Goal: Task Accomplishment & Management: Complete application form

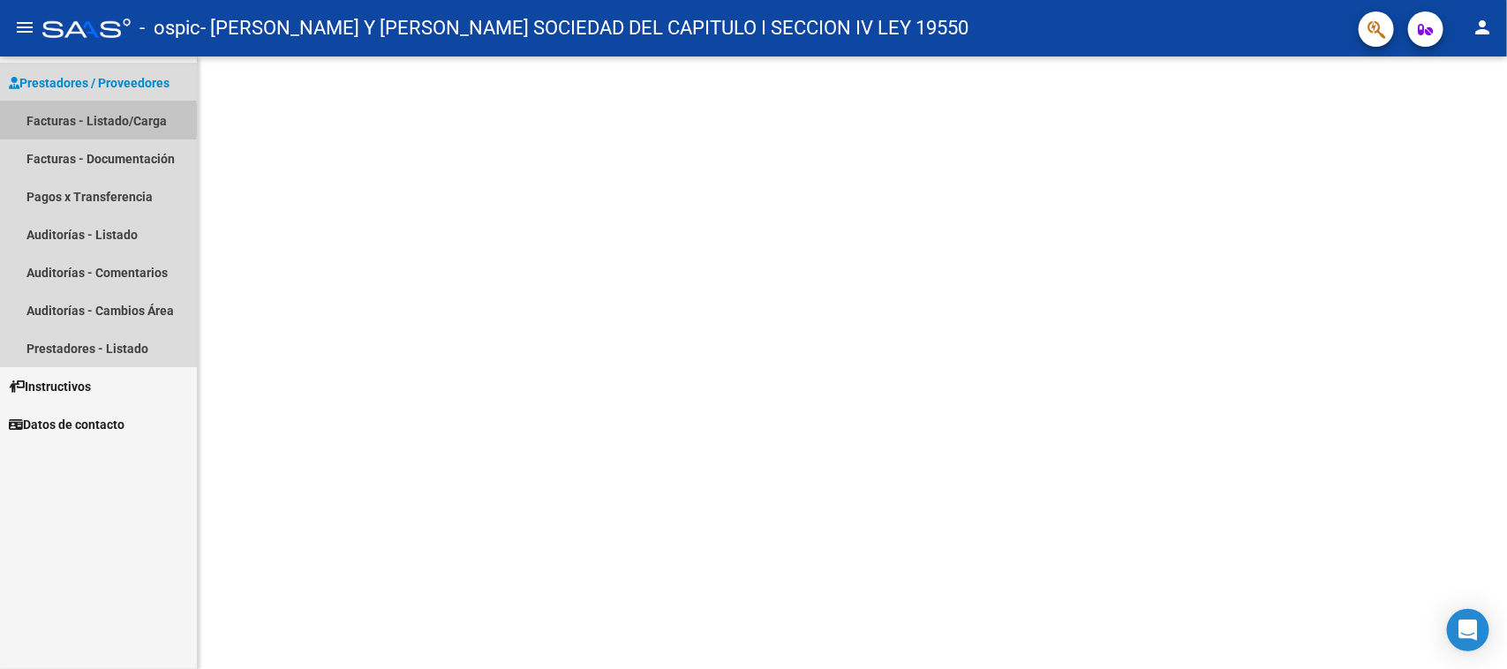
click at [76, 120] on link "Facturas - Listado/Carga" at bounding box center [98, 121] width 197 height 38
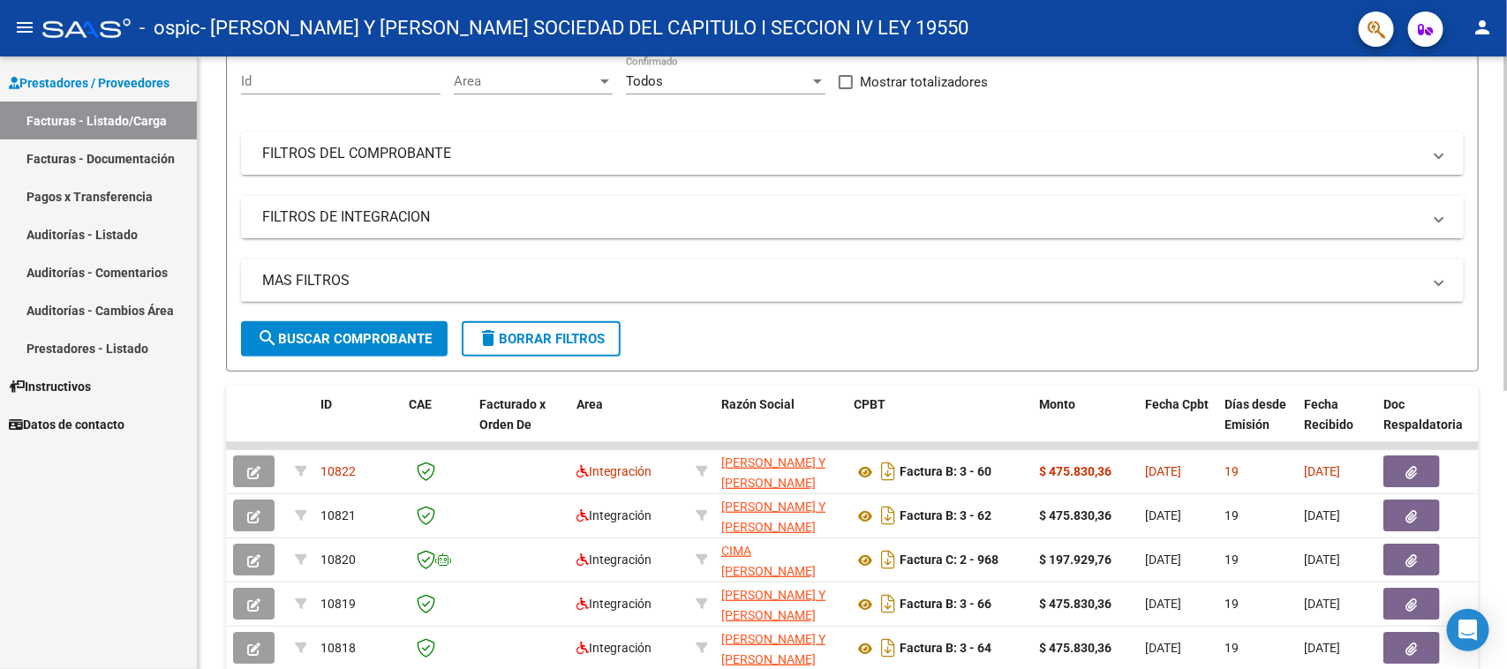
scroll to position [221, 0]
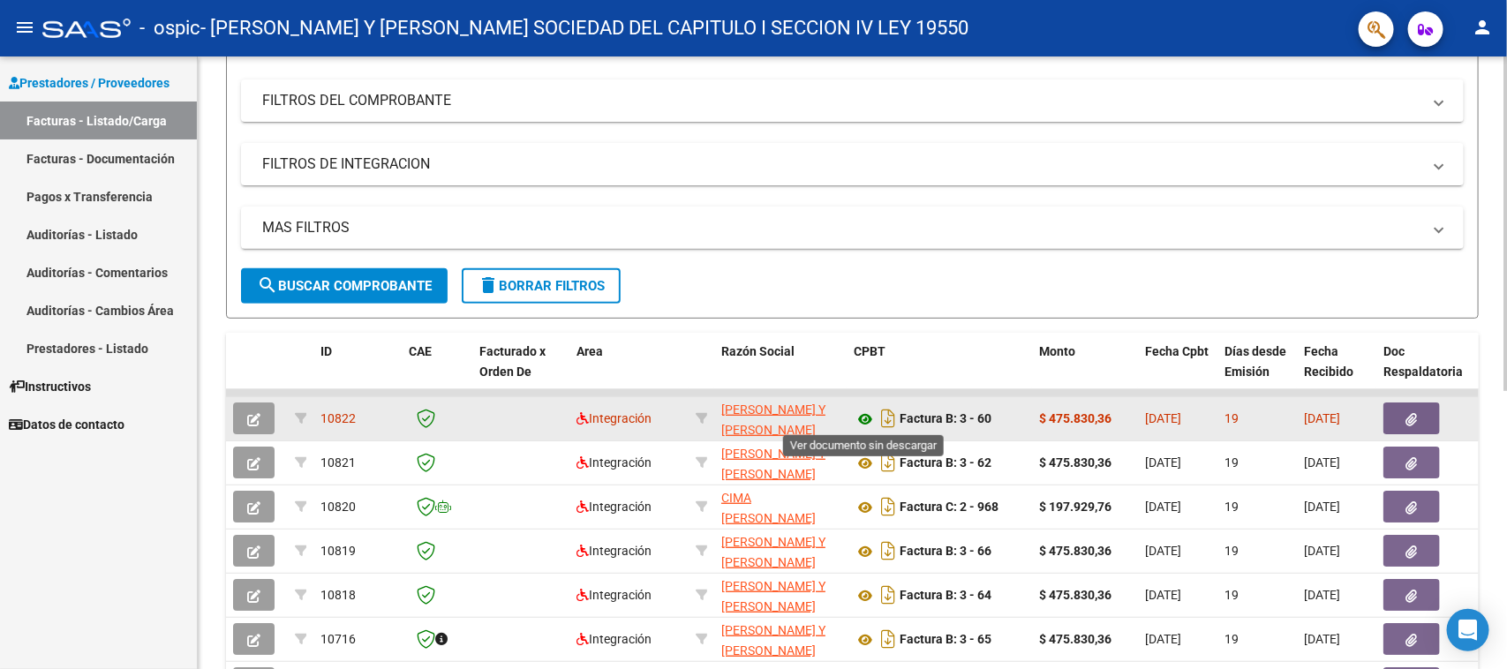
click at [861, 417] on icon at bounding box center [865, 419] width 23 height 21
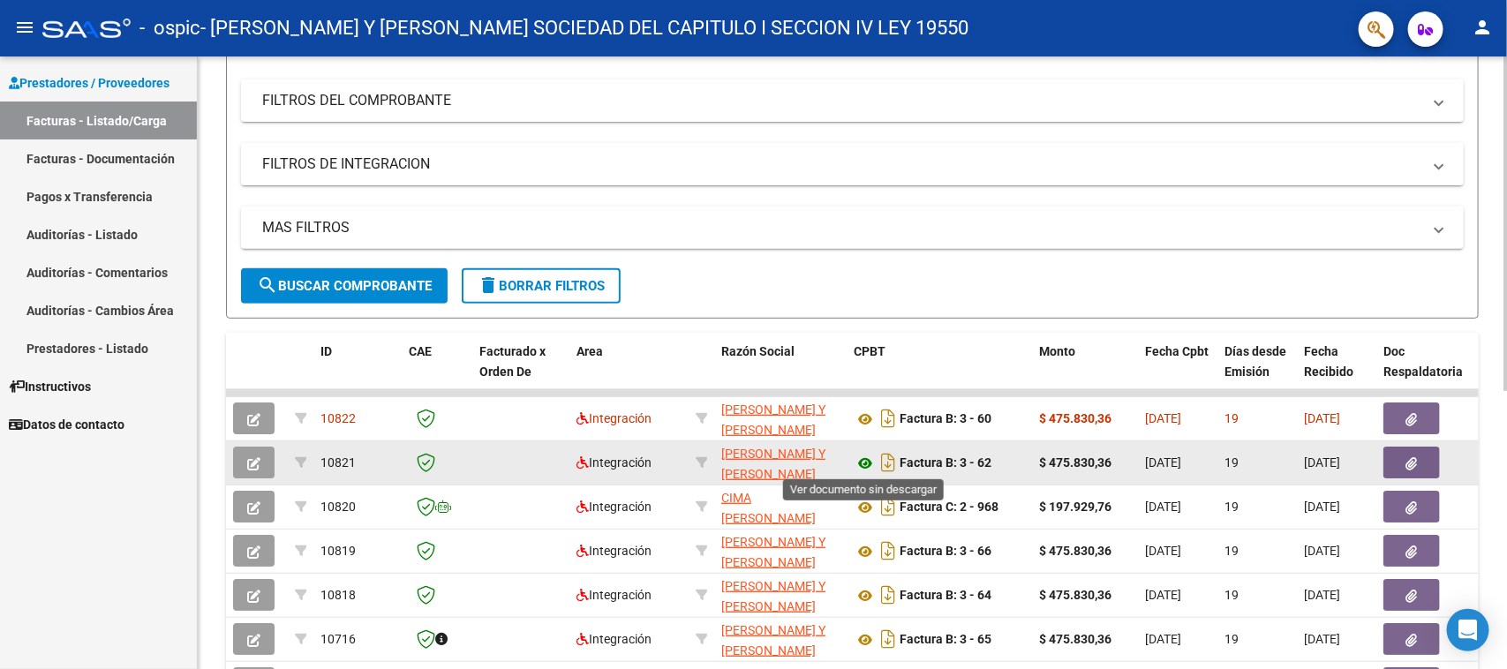
click at [865, 462] on icon at bounding box center [865, 463] width 23 height 21
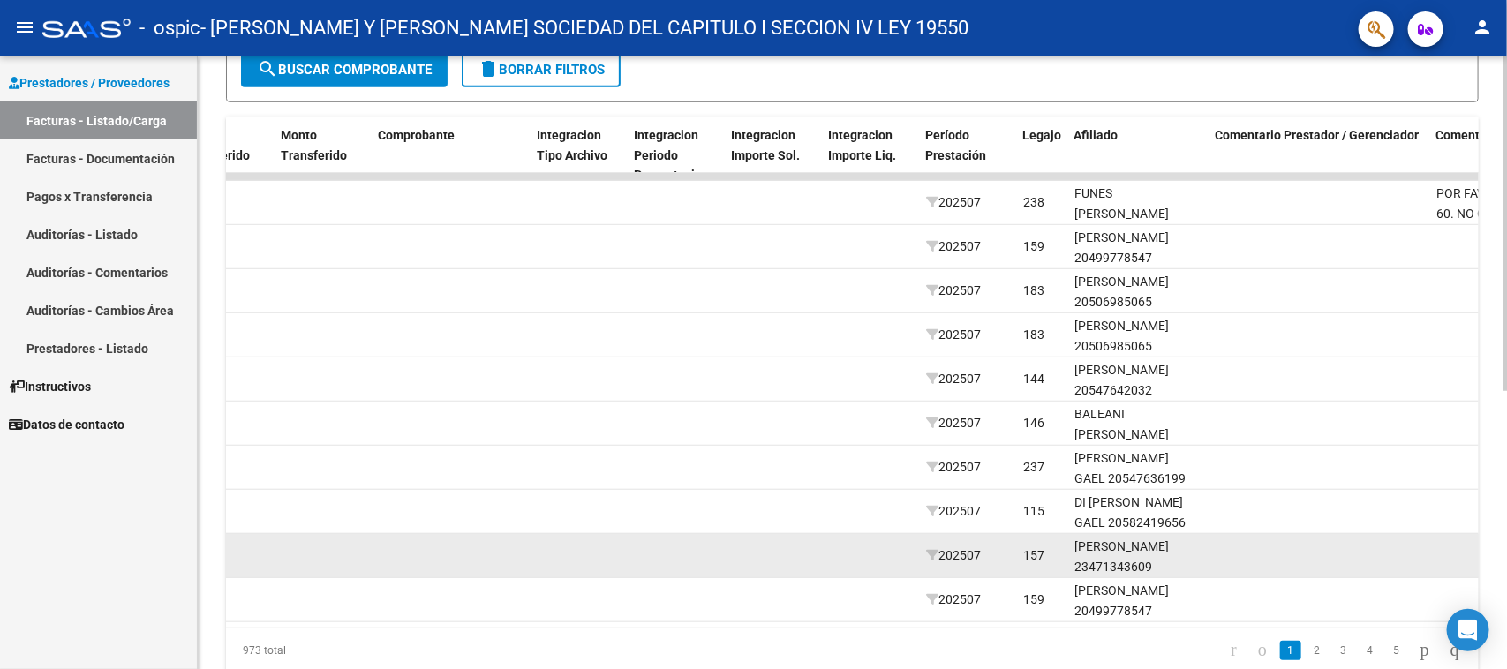
scroll to position [291, 0]
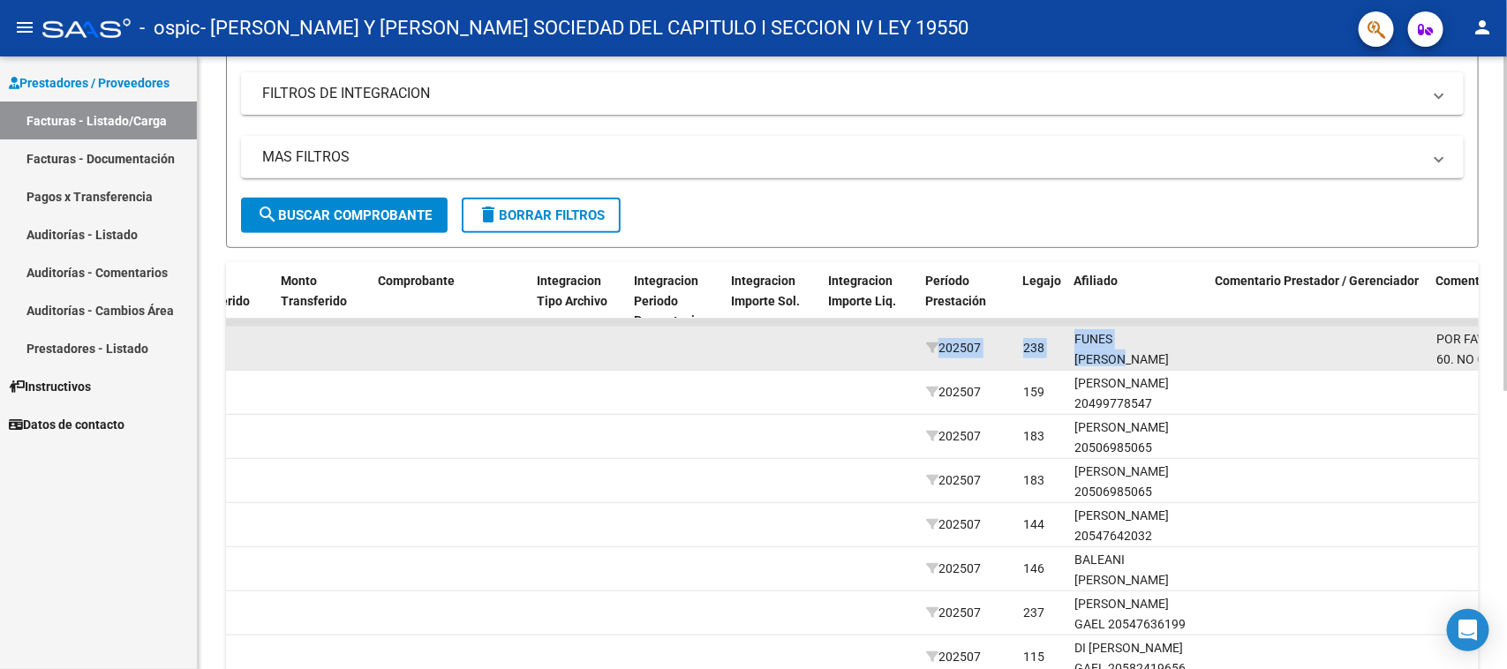
drag, startPoint x: 1171, startPoint y: 335, endPoint x: 799, endPoint y: 345, distance: 371.8
click at [799, 345] on div "10822 Integración [PERSON_NAME] Y [PERSON_NAME] SOCIEDAD DEL CAPITULO I SECCION…" at bounding box center [486, 349] width 3722 height 44
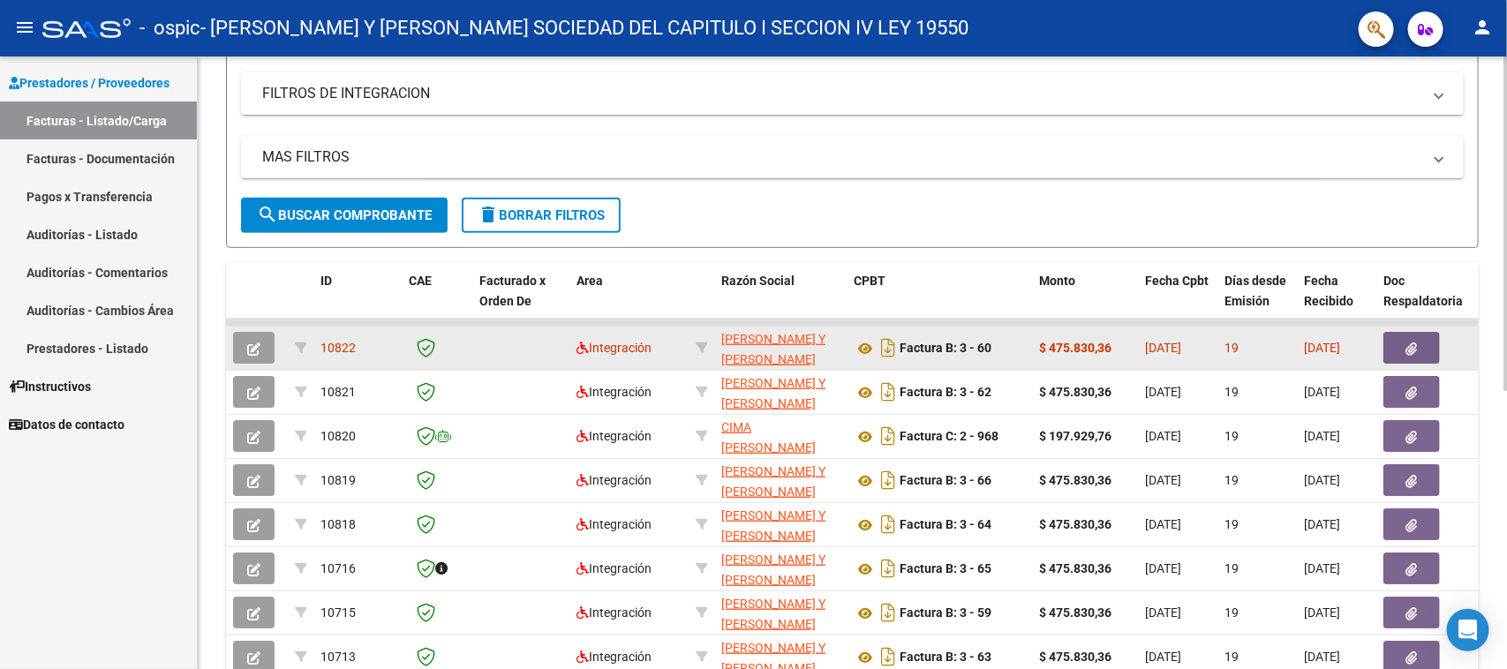
click at [258, 349] on icon "button" at bounding box center [253, 349] width 13 height 13
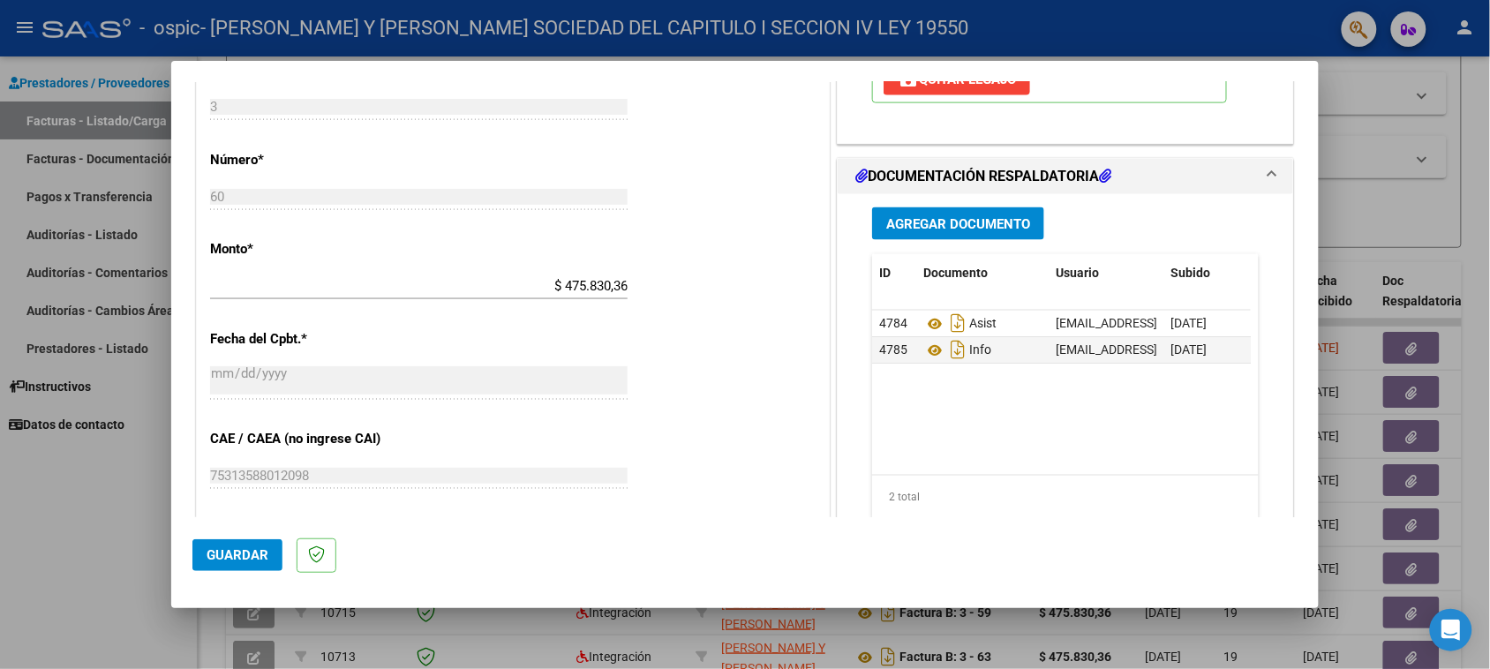
scroll to position [862, 0]
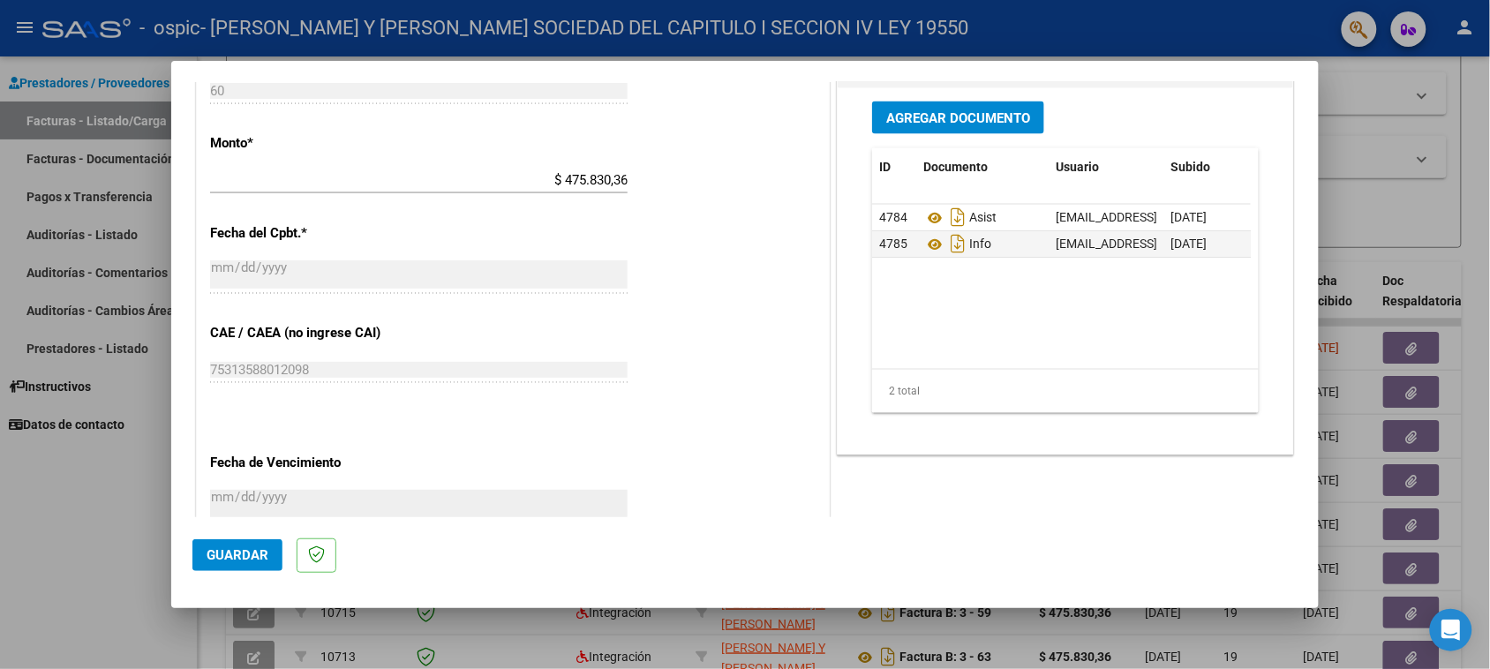
click at [931, 117] on span "Agregar Documento" at bounding box center [958, 118] width 144 height 16
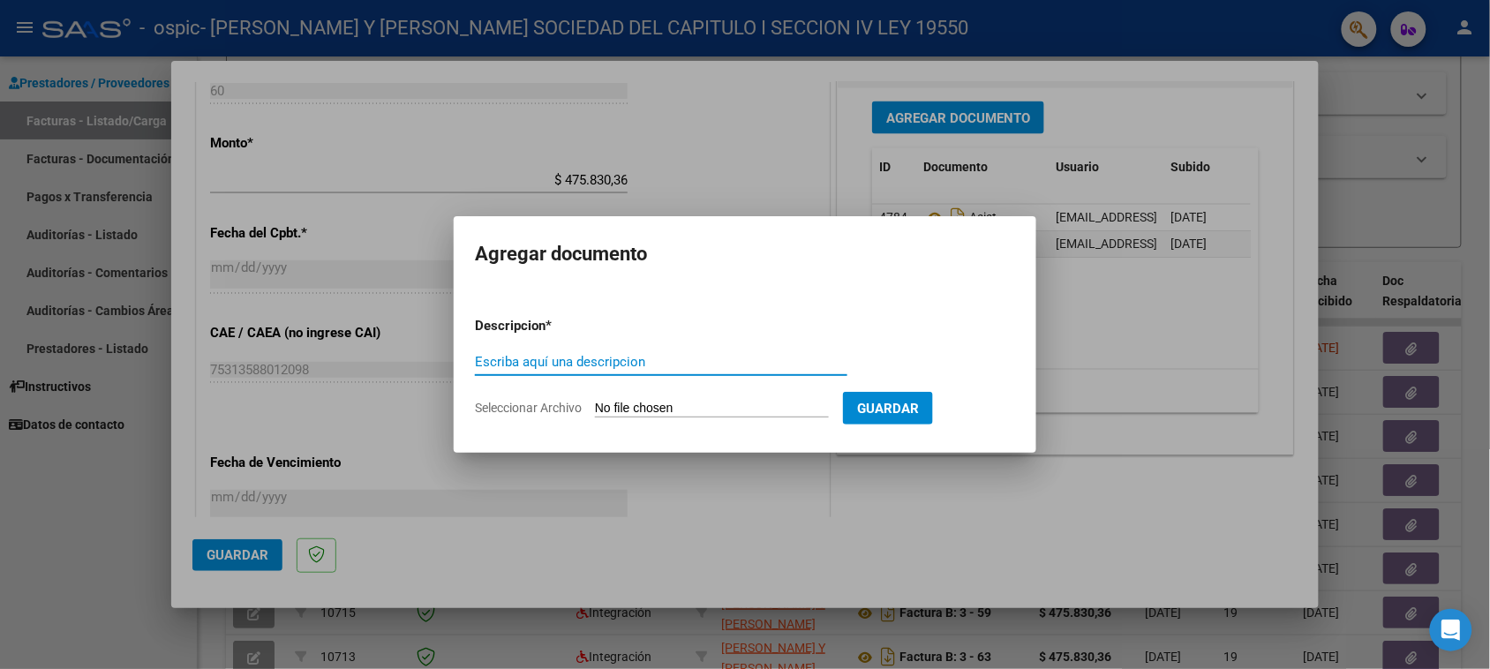
click at [576, 358] on input "Escriba aquí una descripcion" at bounding box center [661, 362] width 373 height 16
type input "fact 3-60"
click at [673, 407] on input "Seleccionar Archivo" at bounding box center [712, 409] width 234 height 17
type input "C:\fakepath\30715507133_006_00003_00000060.pdf"
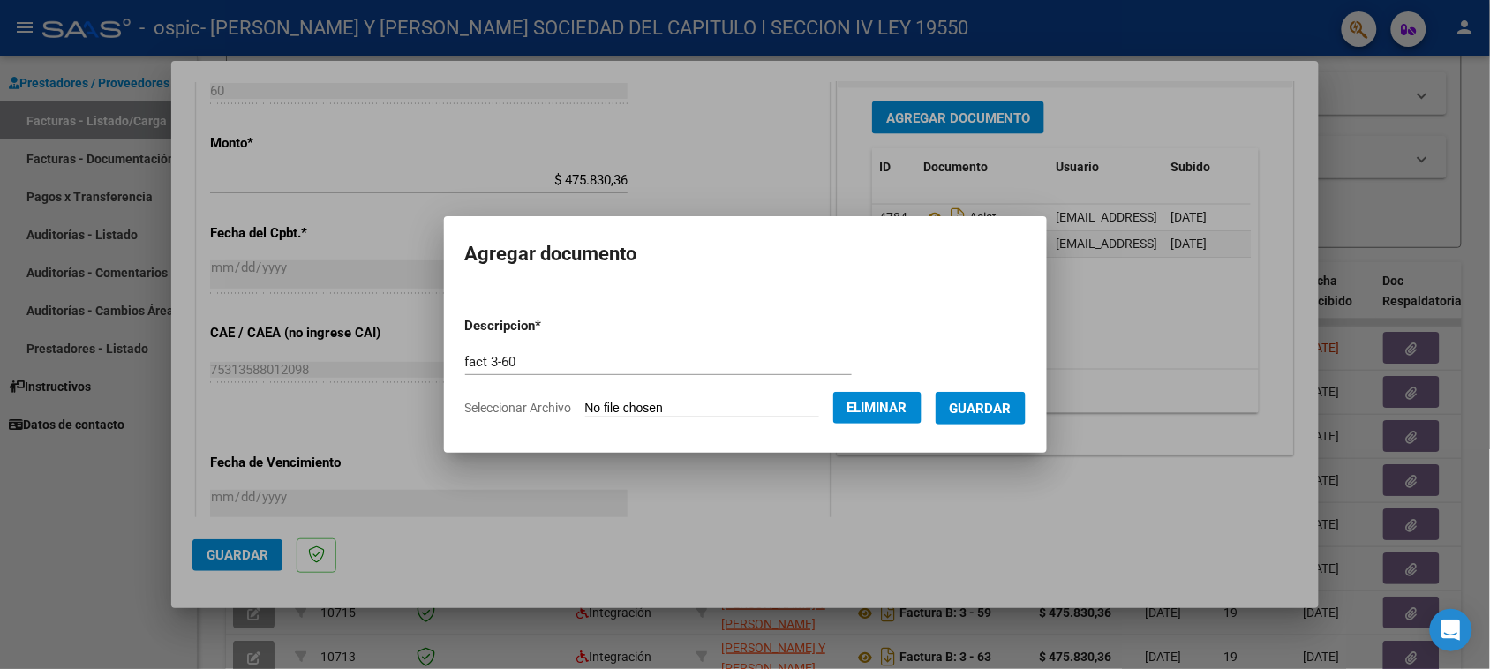
click at [995, 409] on span "Guardar" at bounding box center [981, 409] width 62 height 16
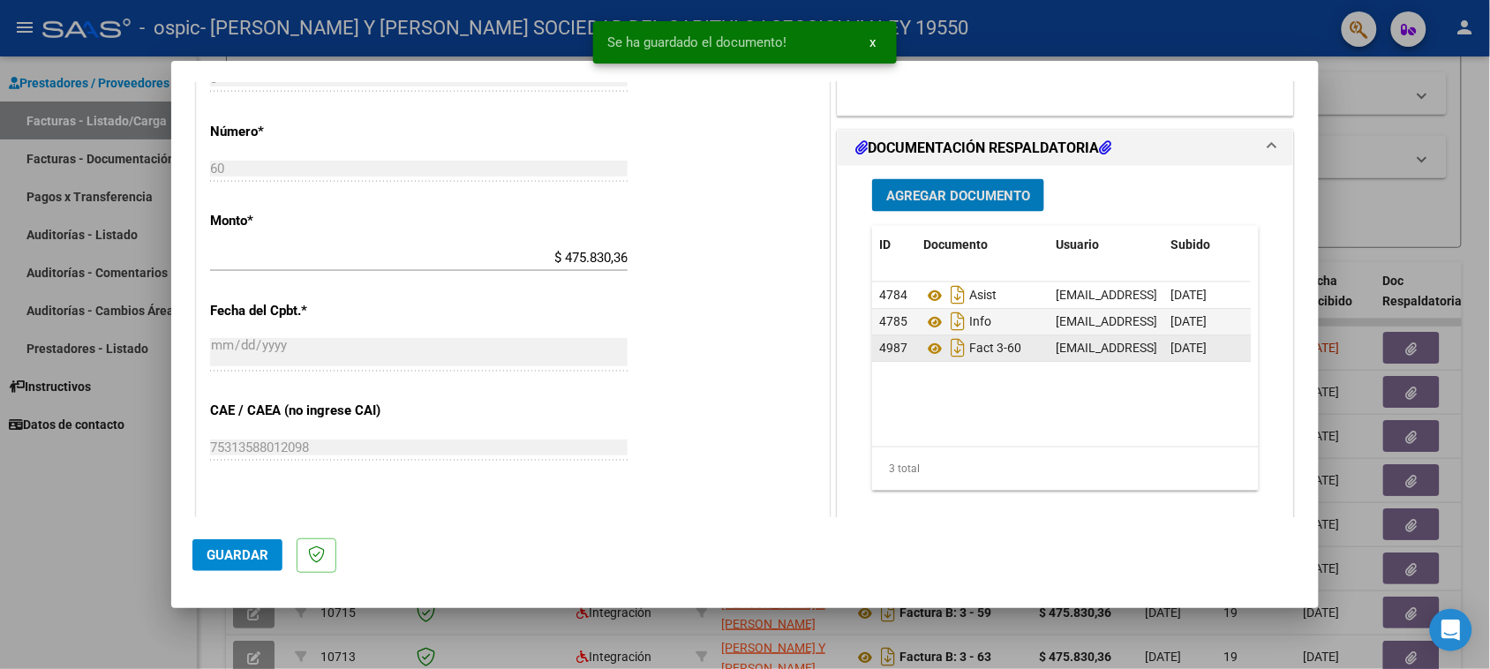
scroll to position [751, 0]
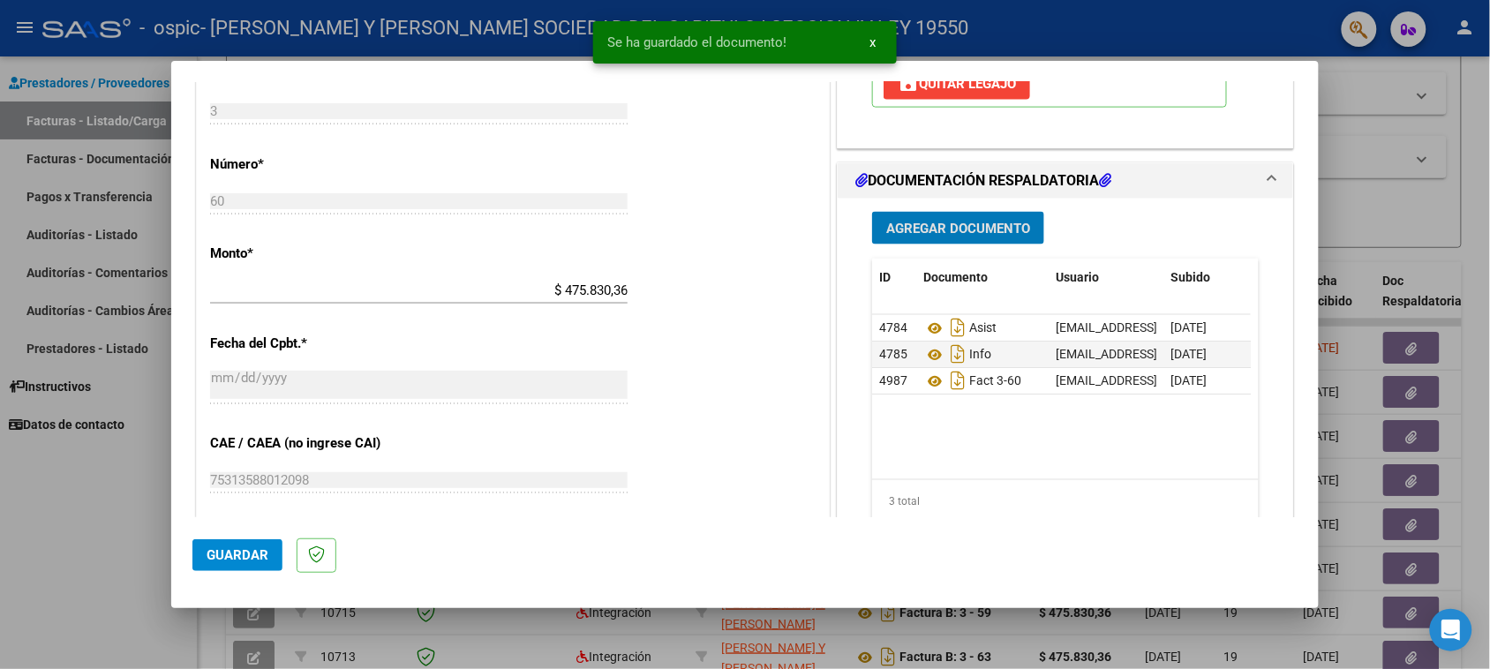
click at [252, 561] on span "Guardar" at bounding box center [238, 555] width 62 height 16
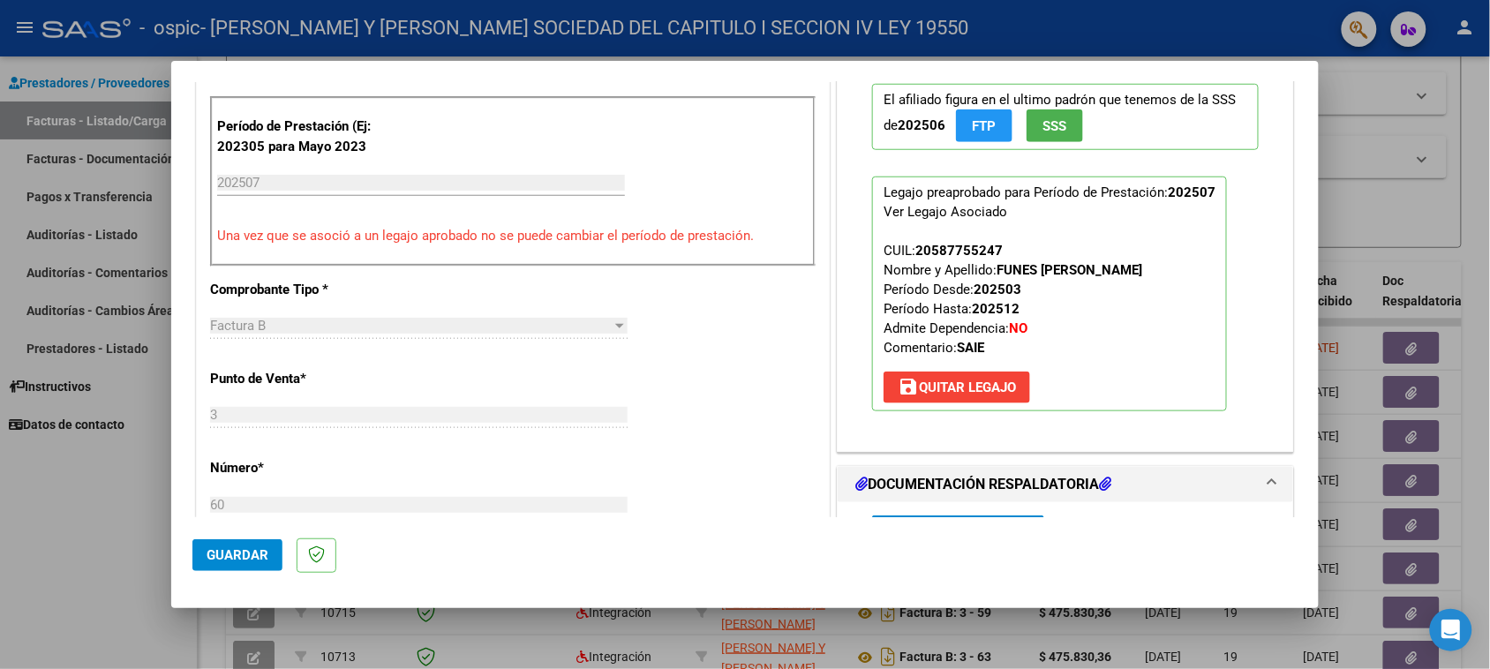
scroll to position [552, 0]
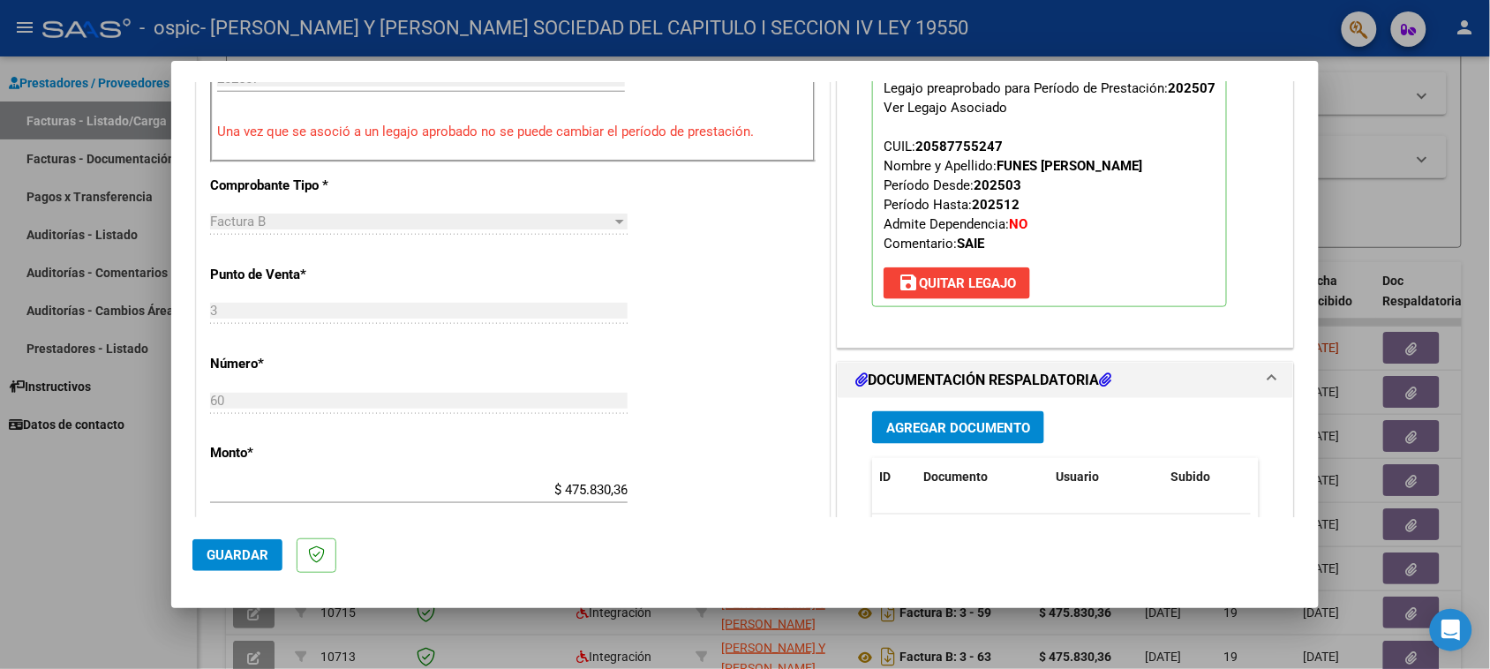
click at [1444, 262] on div at bounding box center [745, 334] width 1490 height 669
type input "$ 0,00"
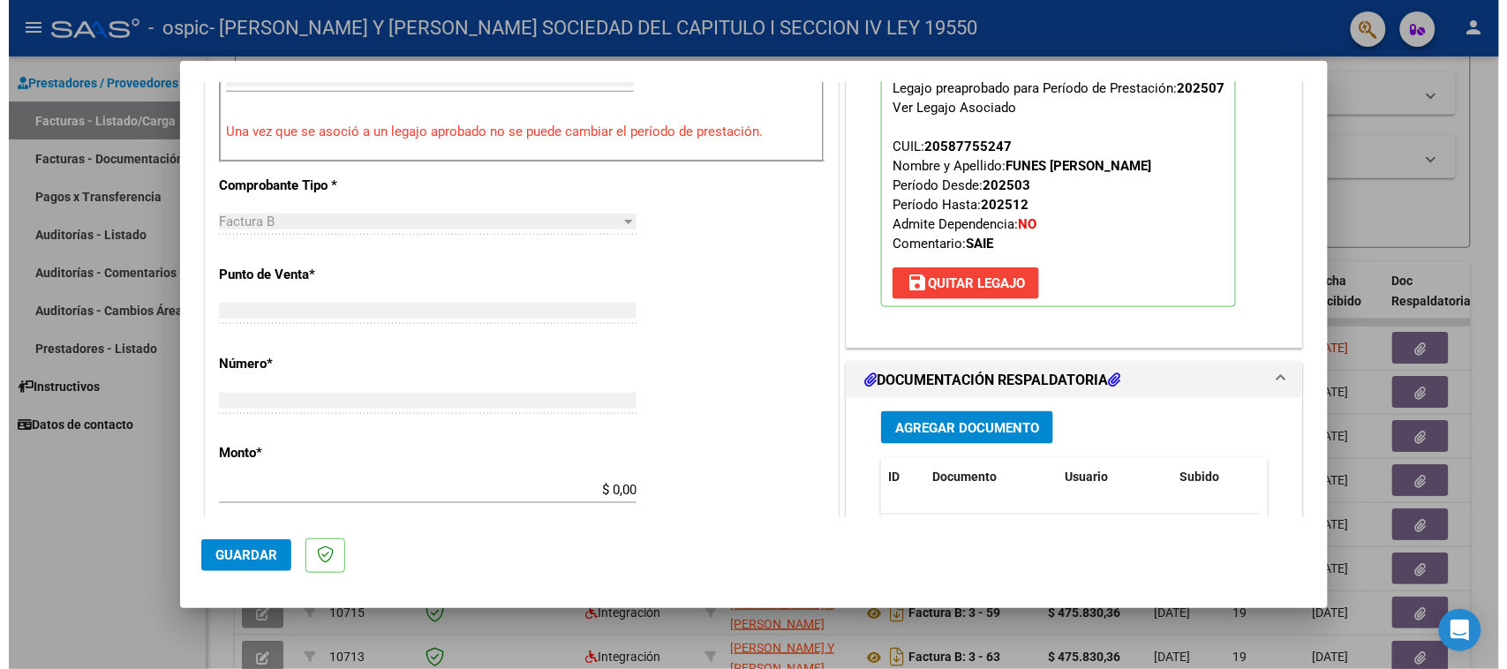
scroll to position [600, 0]
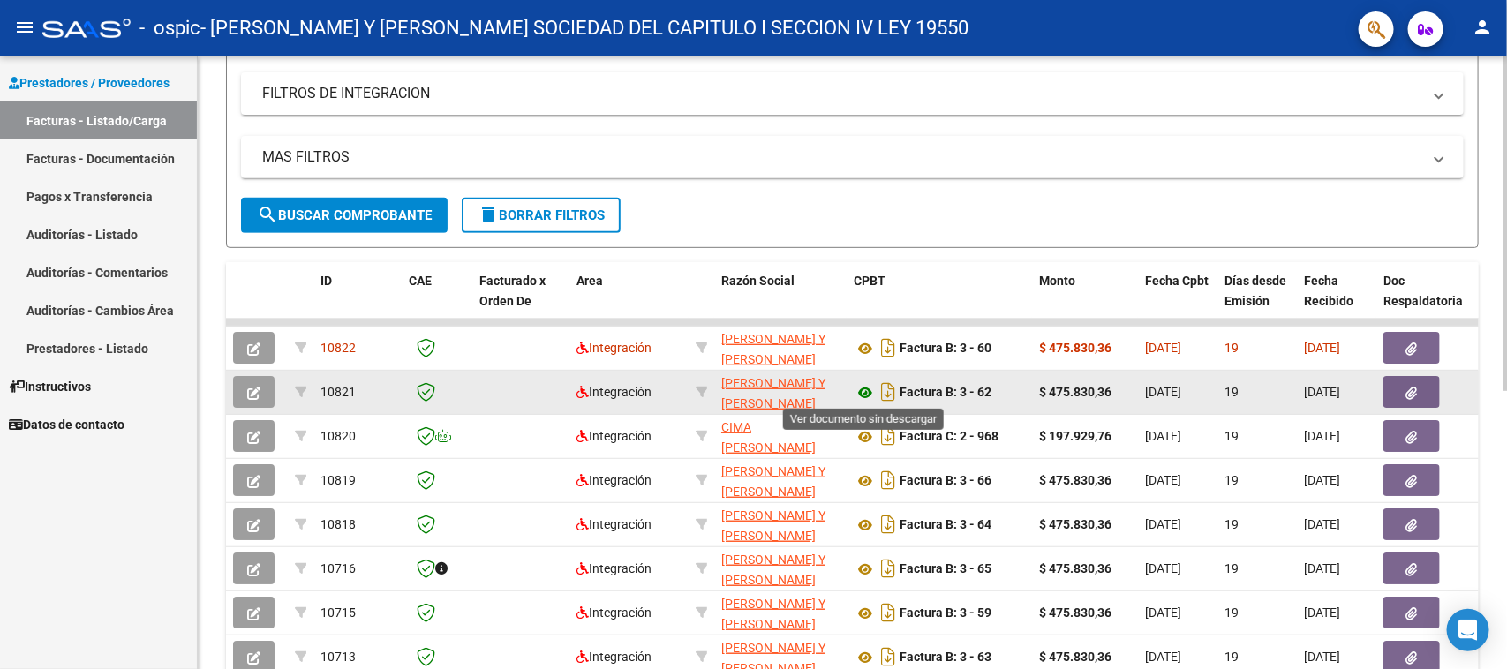
click at [870, 393] on icon at bounding box center [865, 392] width 23 height 21
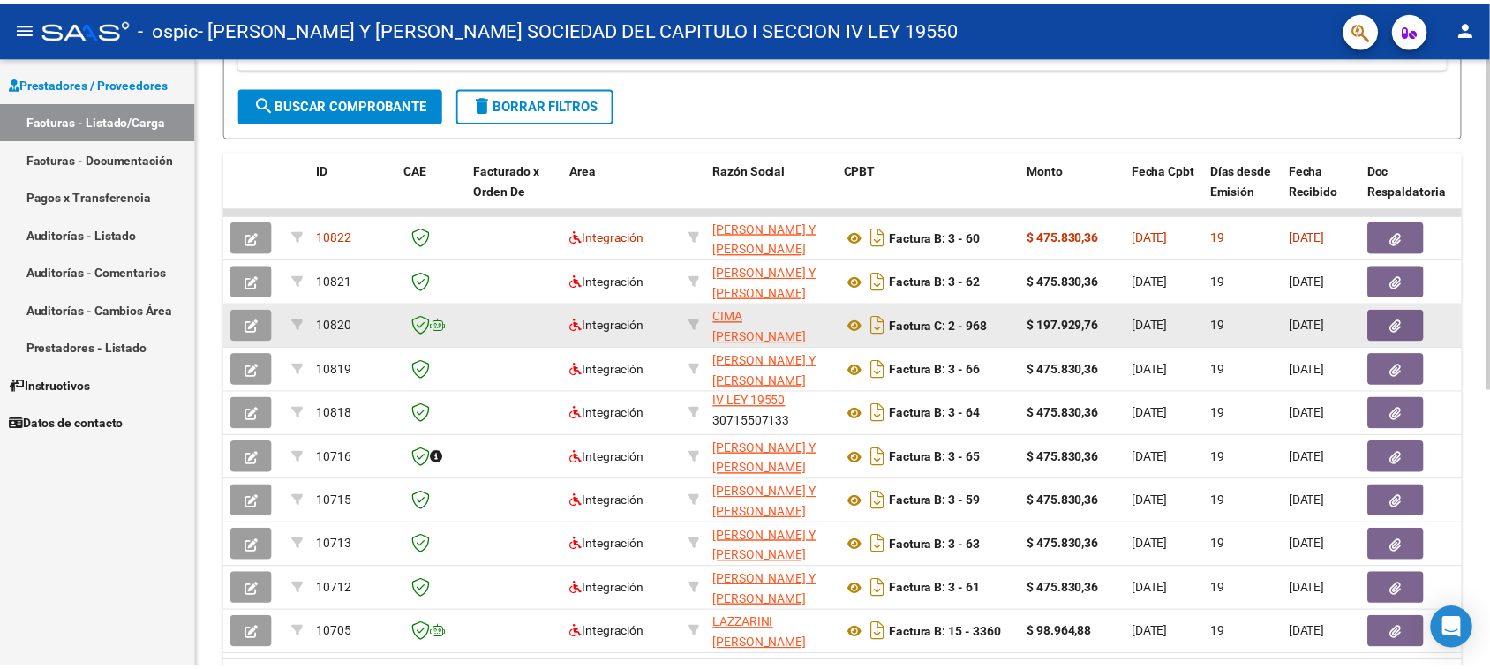
scroll to position [291, 0]
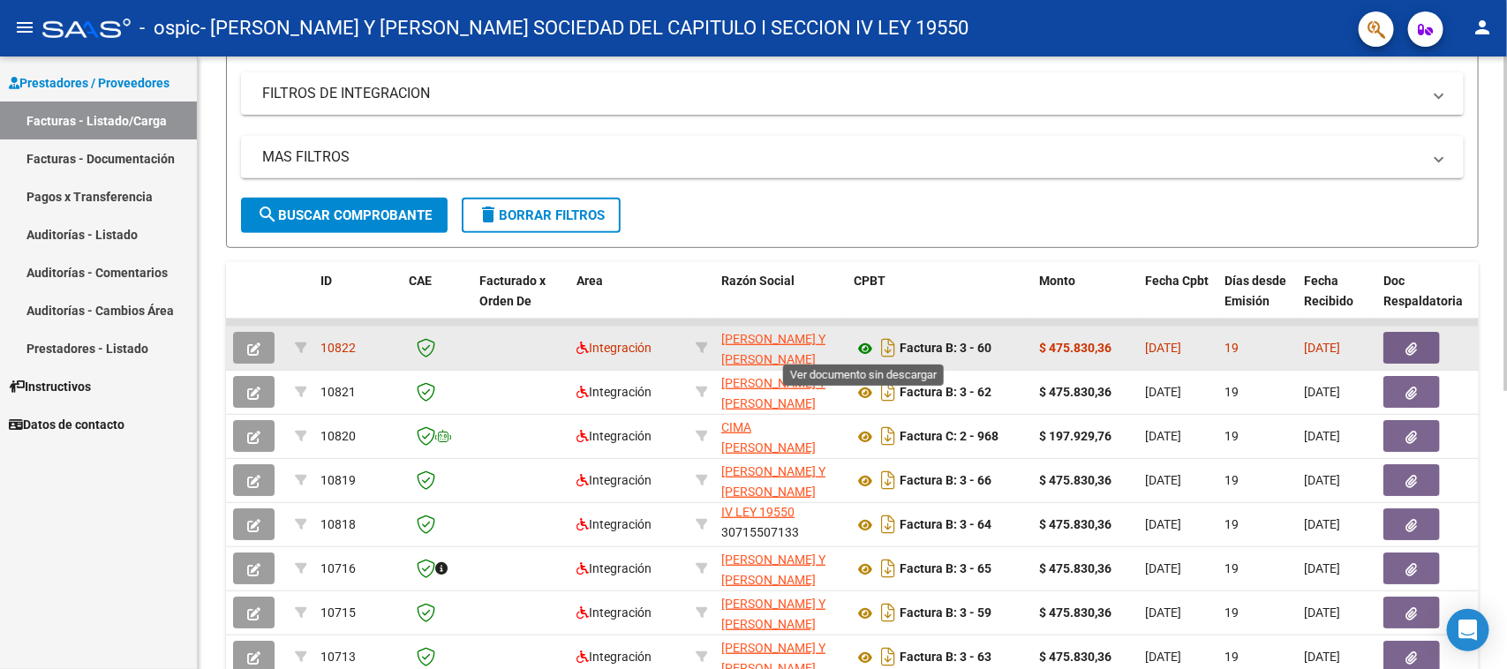
click at [863, 344] on icon at bounding box center [865, 348] width 23 height 21
click at [248, 346] on icon "button" at bounding box center [253, 349] width 13 height 13
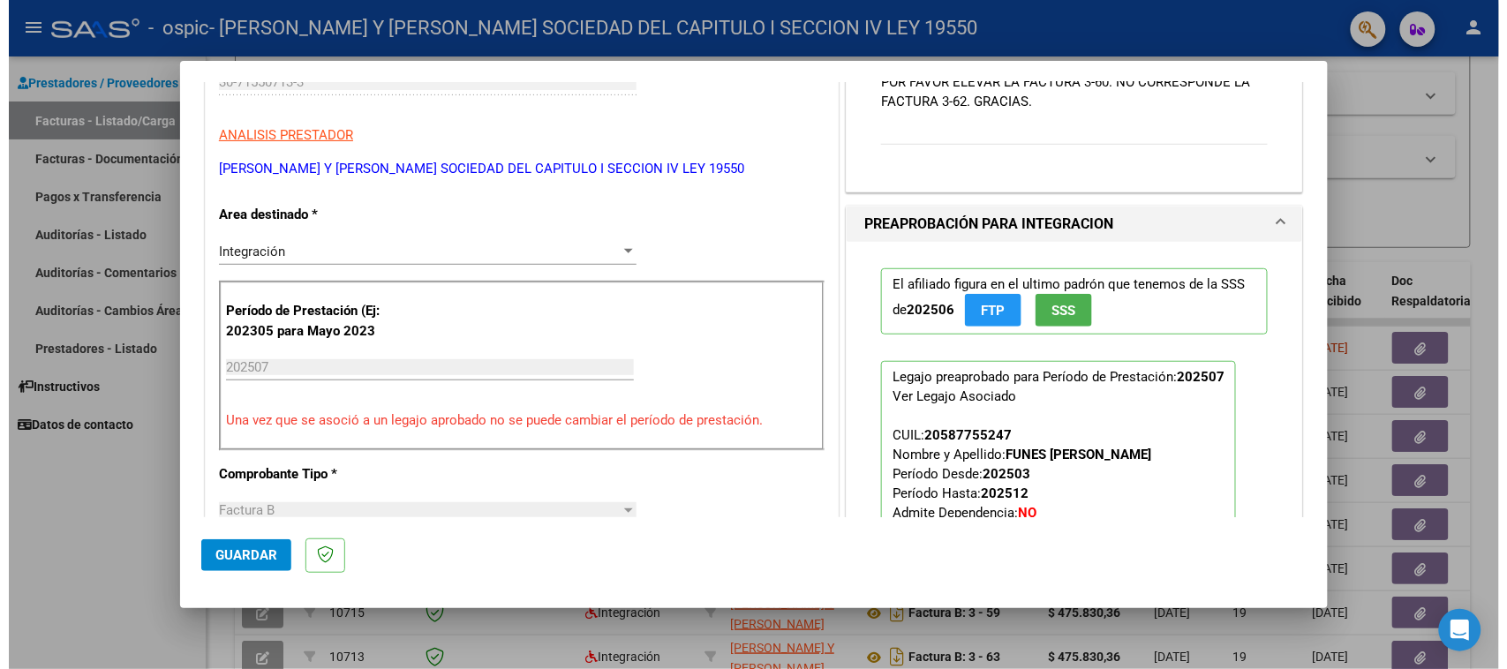
scroll to position [0, 0]
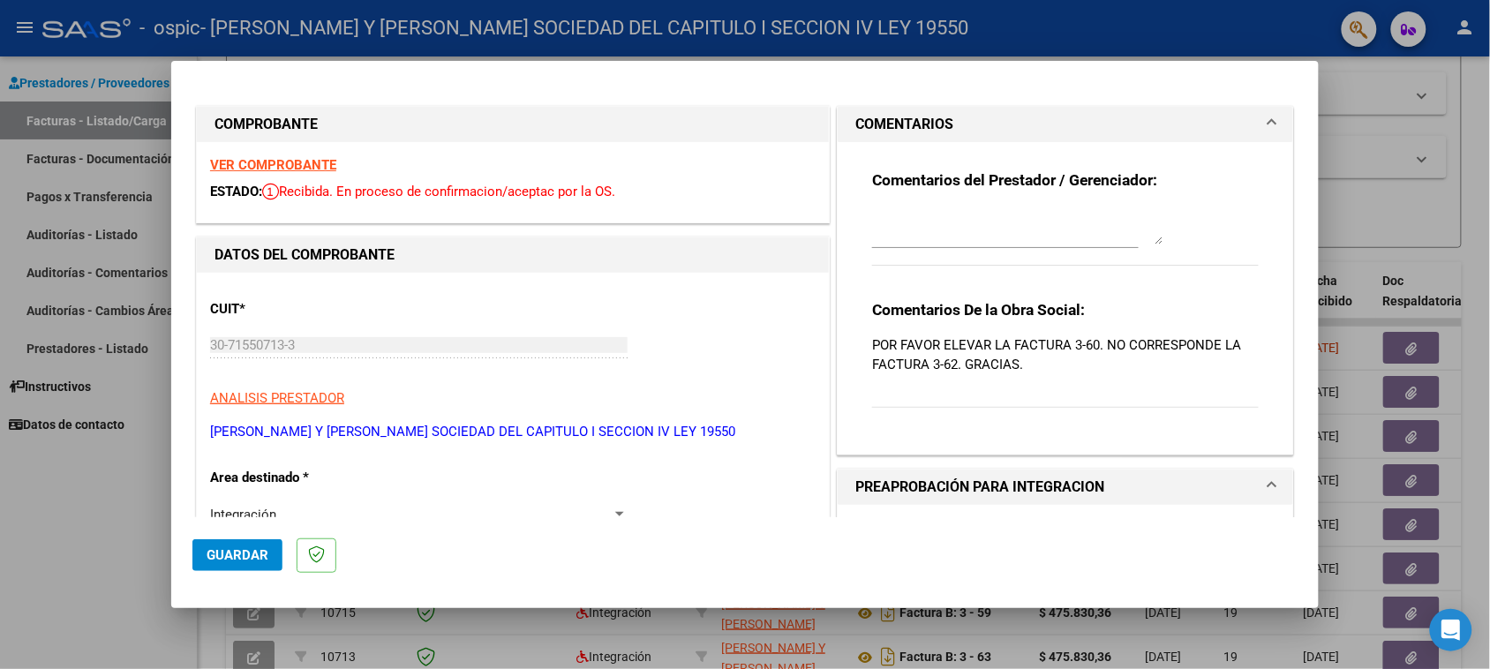
click at [1488, 194] on div at bounding box center [745, 334] width 1490 height 669
type input "$ 0,00"
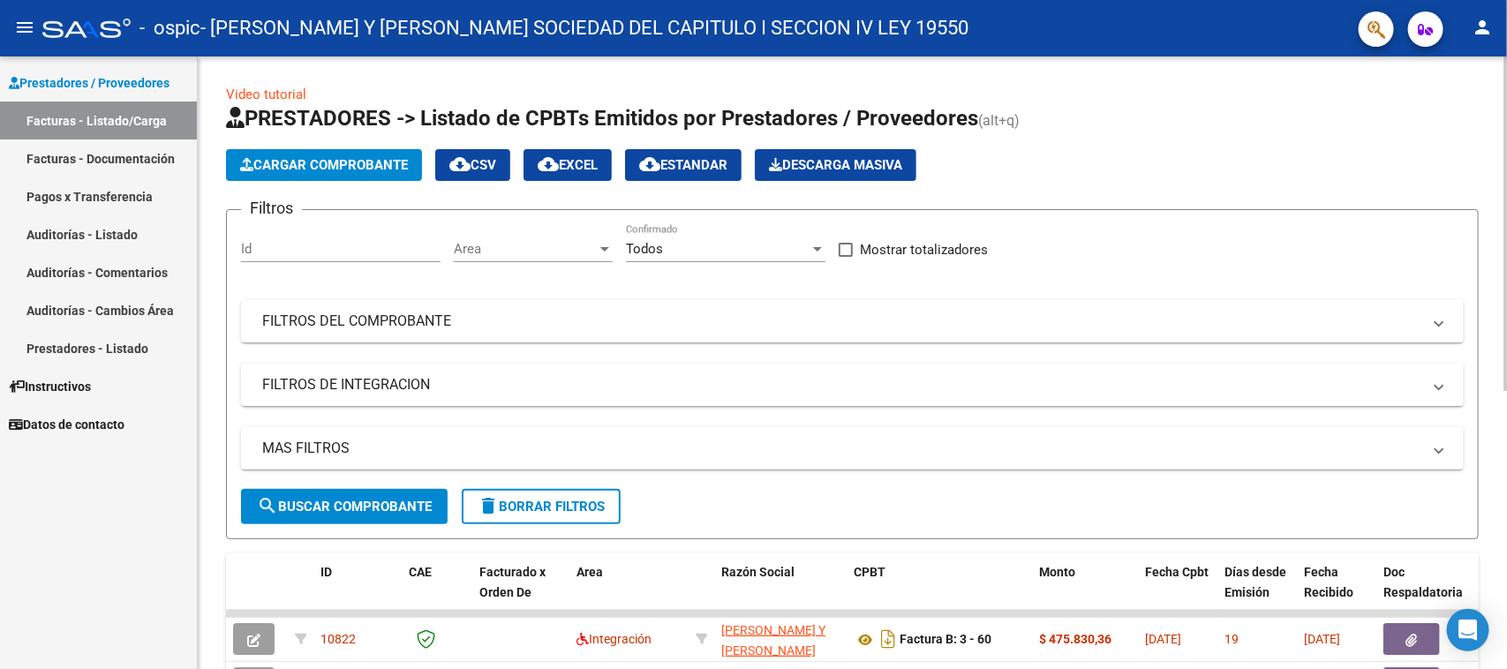
scroll to position [110, 0]
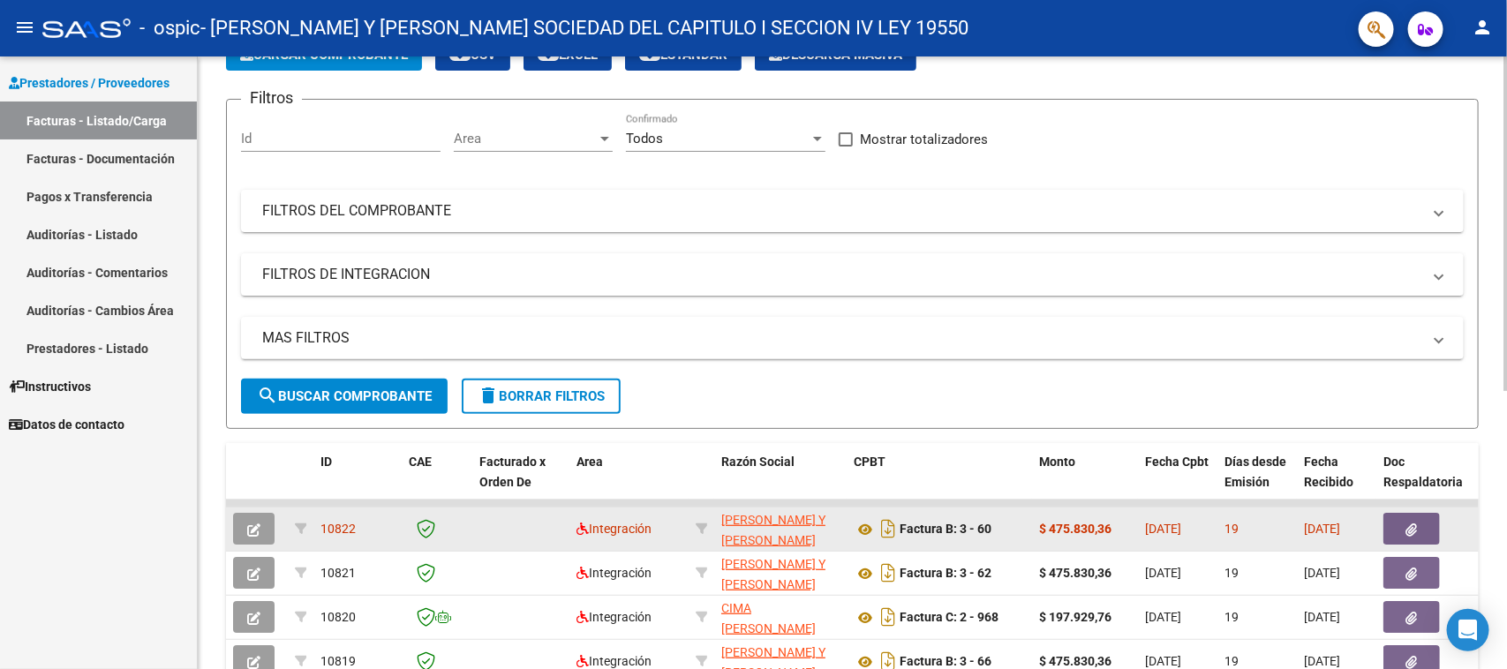
click at [1413, 525] on icon "button" at bounding box center [1411, 530] width 11 height 13
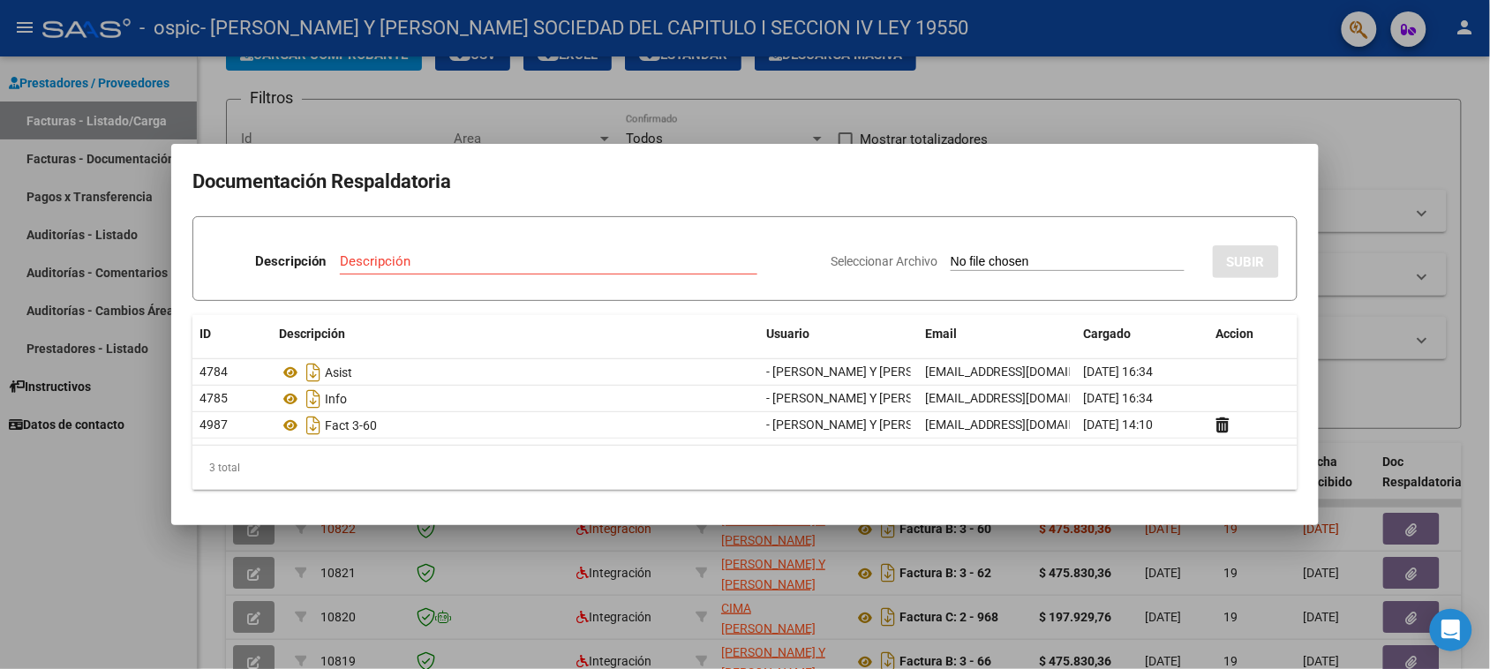
click at [1461, 240] on div at bounding box center [745, 334] width 1490 height 669
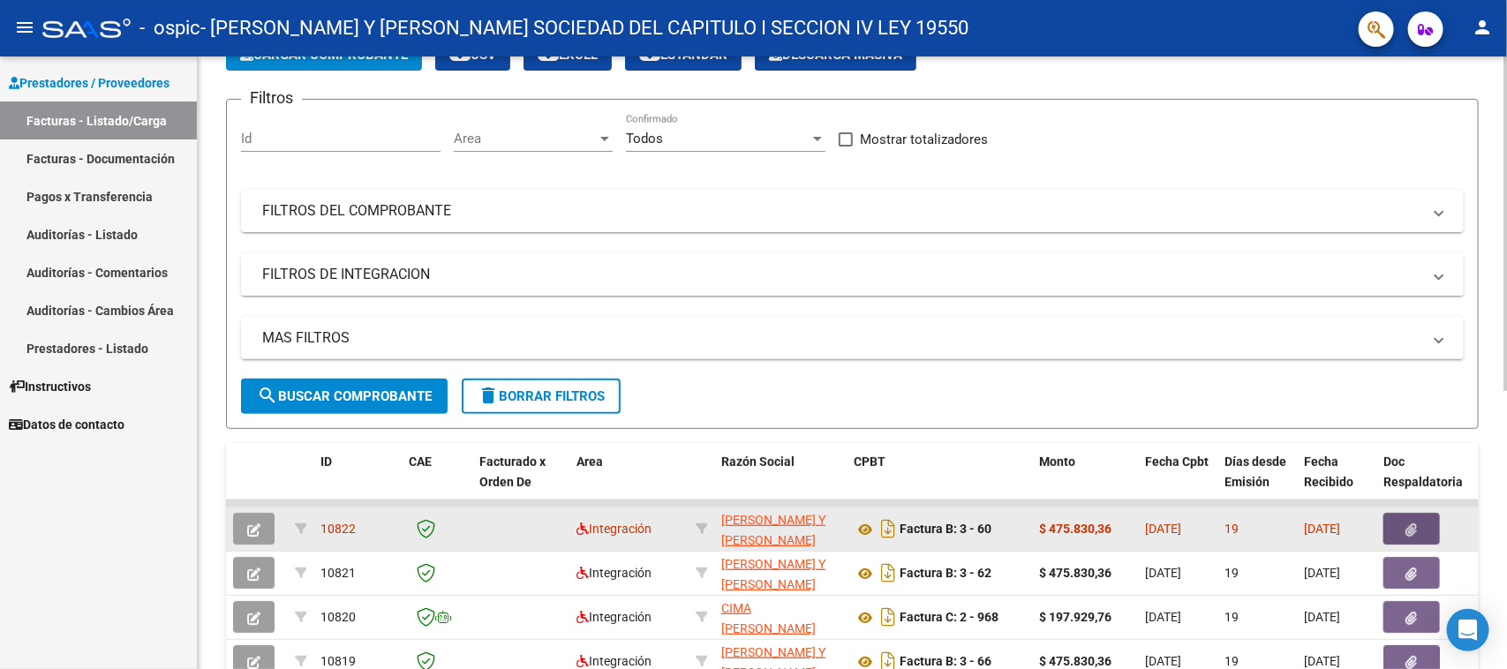
click at [1423, 530] on button "button" at bounding box center [1411, 529] width 57 height 32
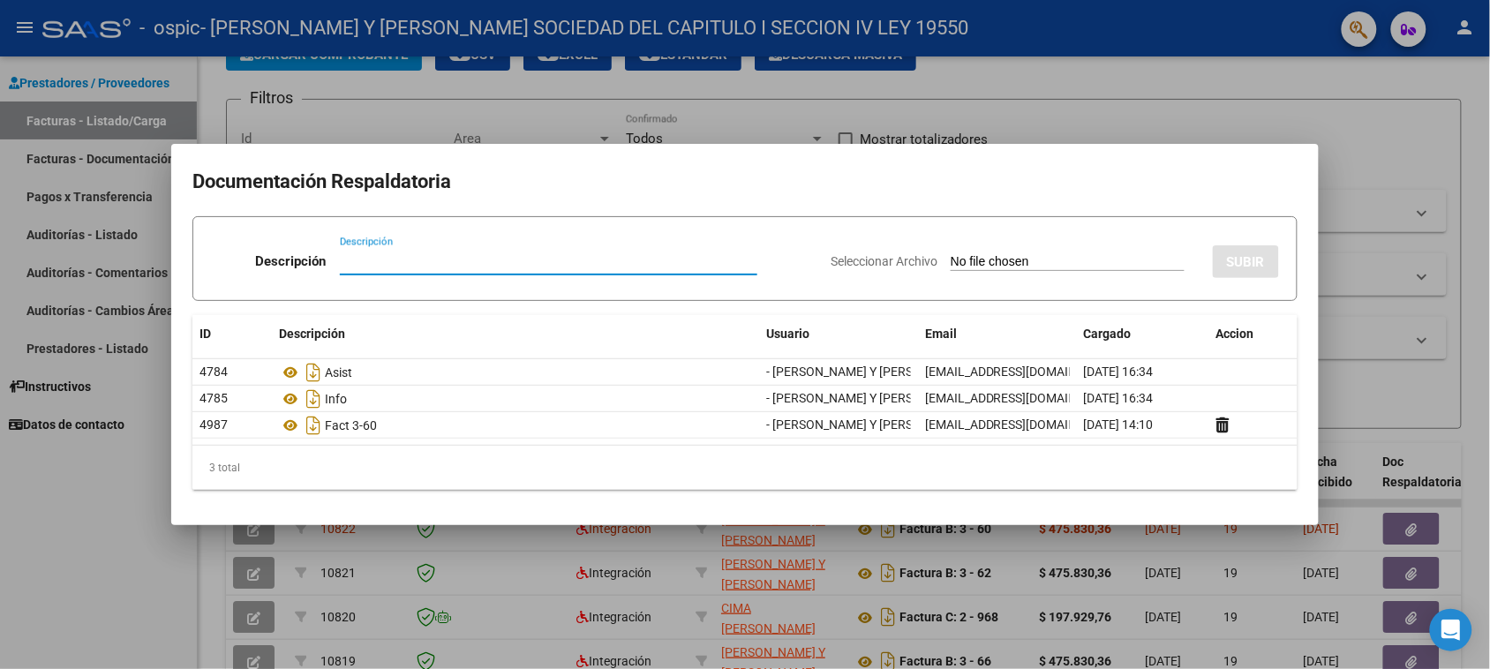
click at [1479, 391] on div at bounding box center [745, 334] width 1490 height 669
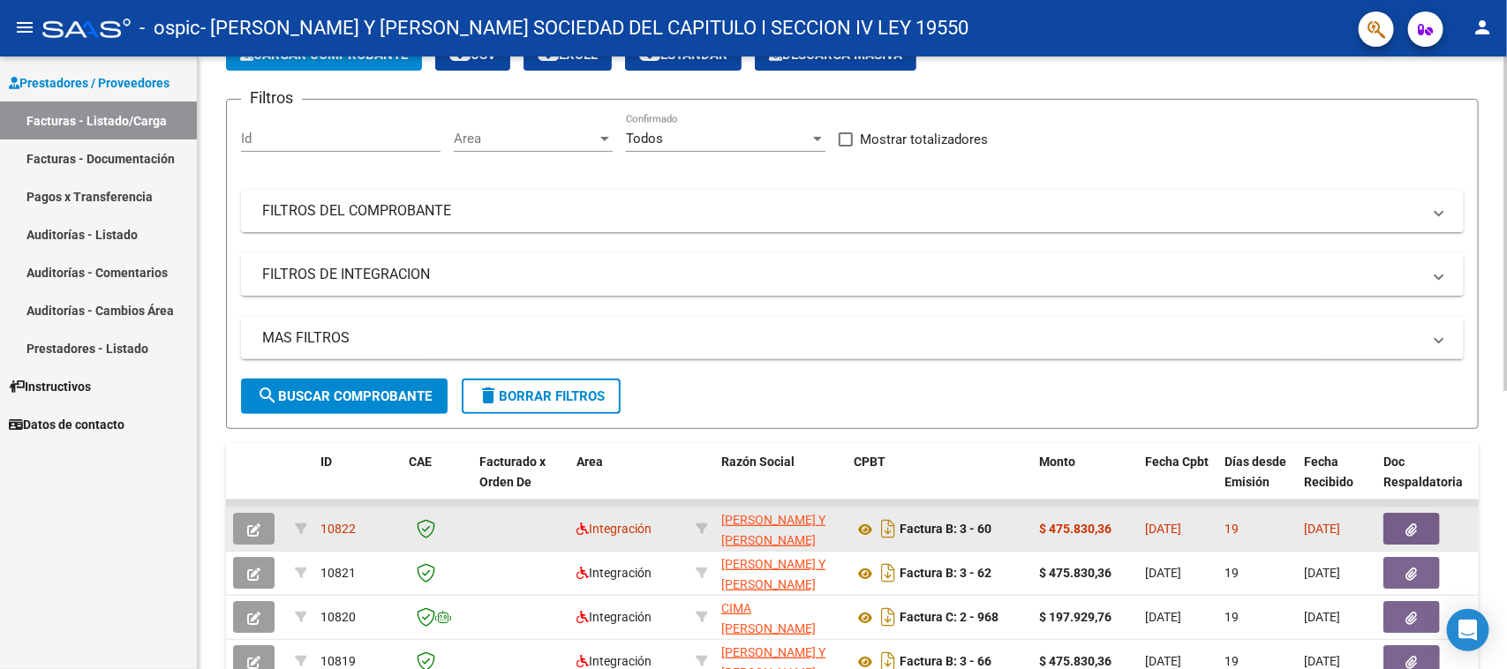
scroll to position [221, 0]
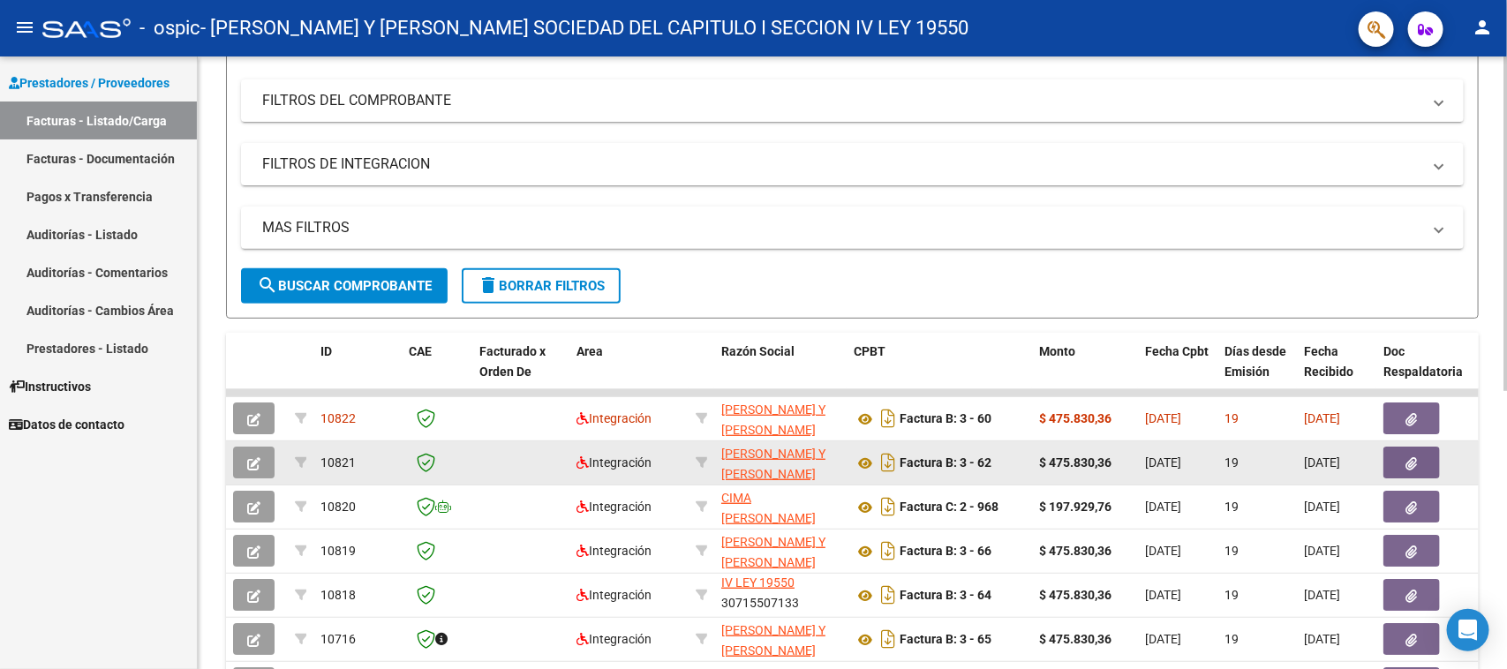
click at [1413, 461] on icon "button" at bounding box center [1411, 463] width 11 height 13
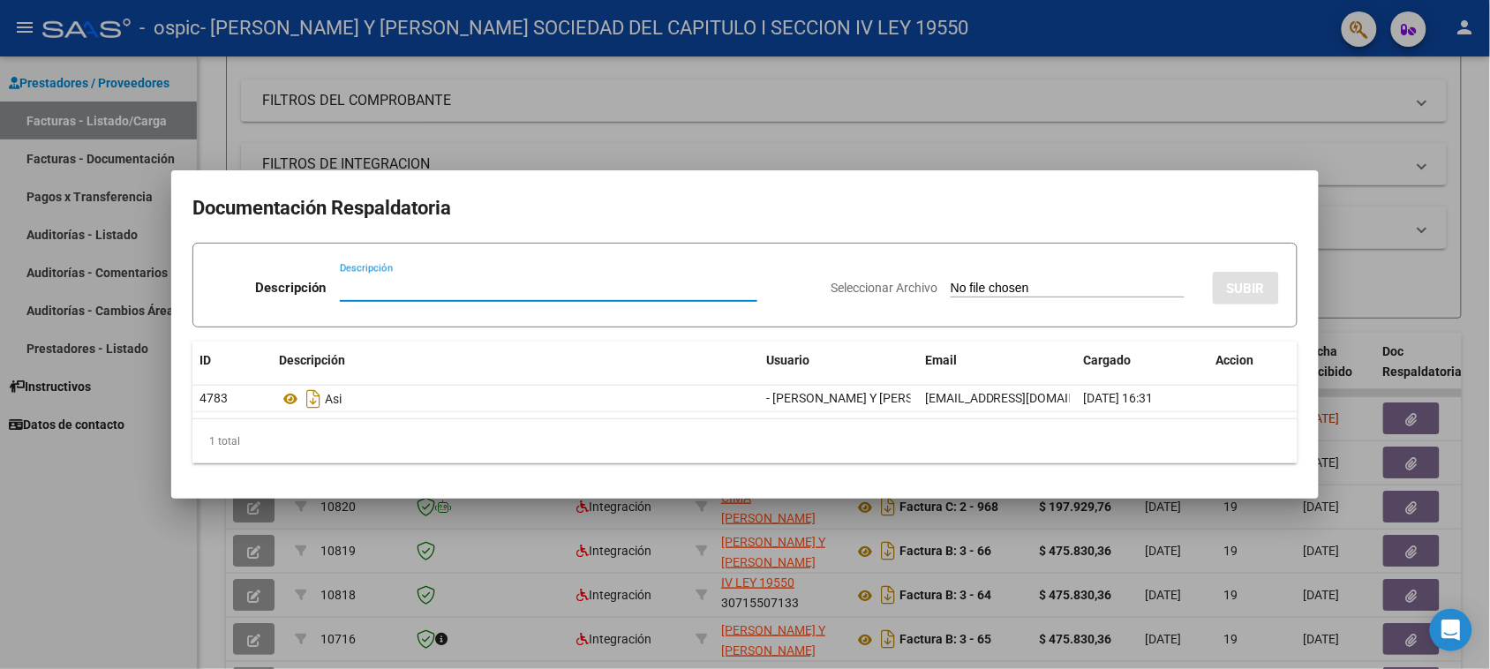
click at [1480, 397] on div at bounding box center [745, 334] width 1490 height 669
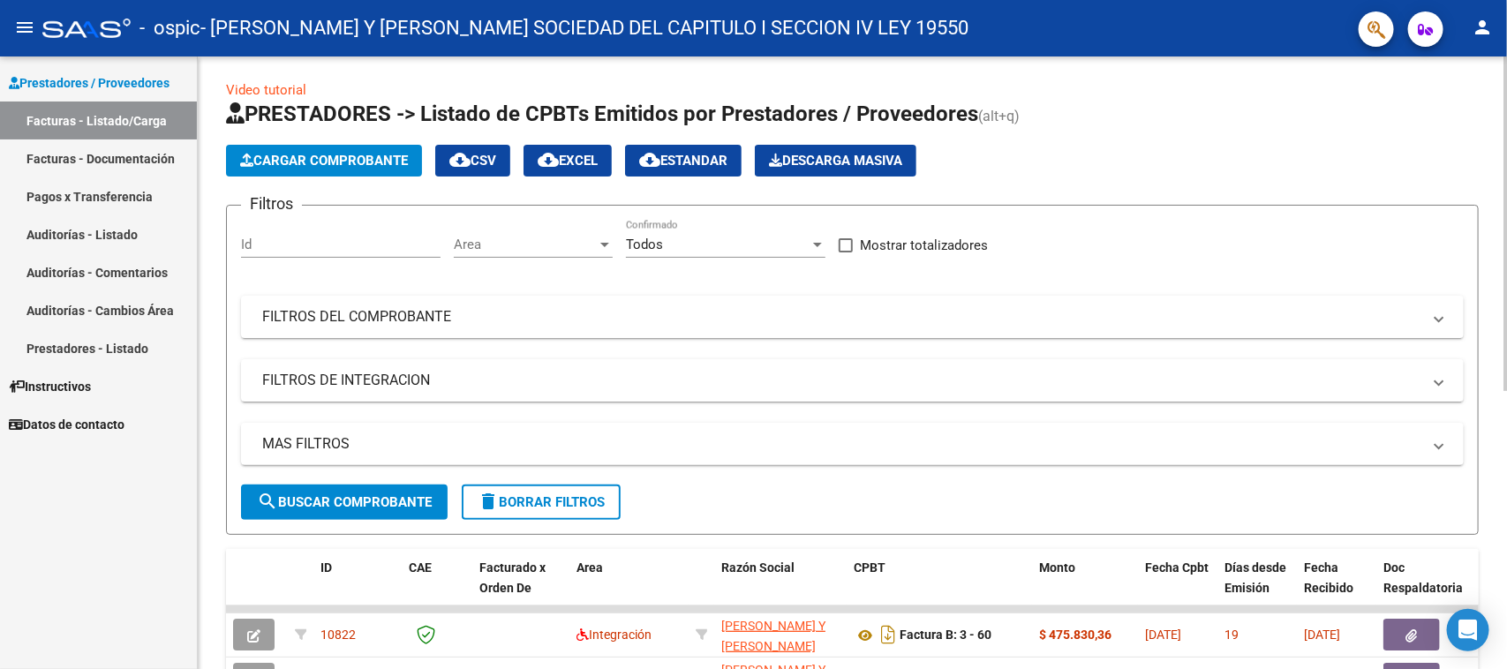
scroll to position [0, 0]
